Goal: Information Seeking & Learning: Learn about a topic

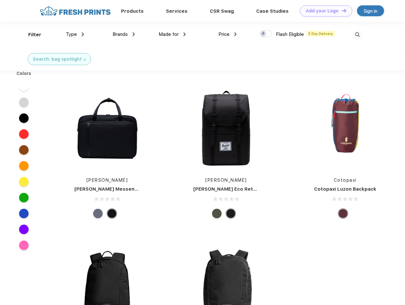
click at [324, 11] on link "Add your Logo Design Tool" at bounding box center [326, 10] width 52 height 11
click at [0, 0] on div "Design Tool" at bounding box center [0, 0] width 0 height 0
click at [341, 10] on link "Add your Logo Design Tool" at bounding box center [326, 10] width 52 height 11
click at [31, 35] on div "Filter" at bounding box center [34, 34] width 13 height 7
click at [75, 34] on span "Type" at bounding box center [71, 34] width 11 height 6
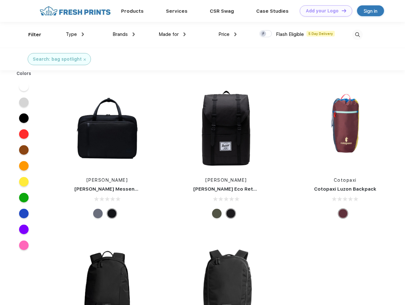
click at [124, 34] on span "Brands" at bounding box center [119, 34] width 15 height 6
click at [172, 34] on span "Made for" at bounding box center [169, 34] width 20 height 6
click at [228, 34] on span "Price" at bounding box center [223, 34] width 11 height 6
click at [266, 34] on div at bounding box center [265, 33] width 12 height 7
click at [263, 34] on input "checkbox" at bounding box center [261, 32] width 4 height 4
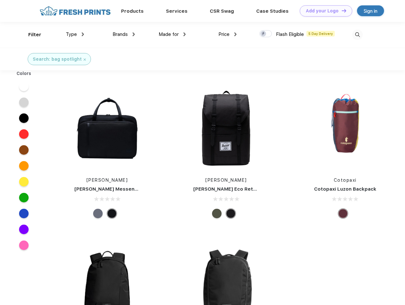
click at [357, 35] on img at bounding box center [357, 35] width 10 height 10
